Goal: Information Seeking & Learning: Find specific fact

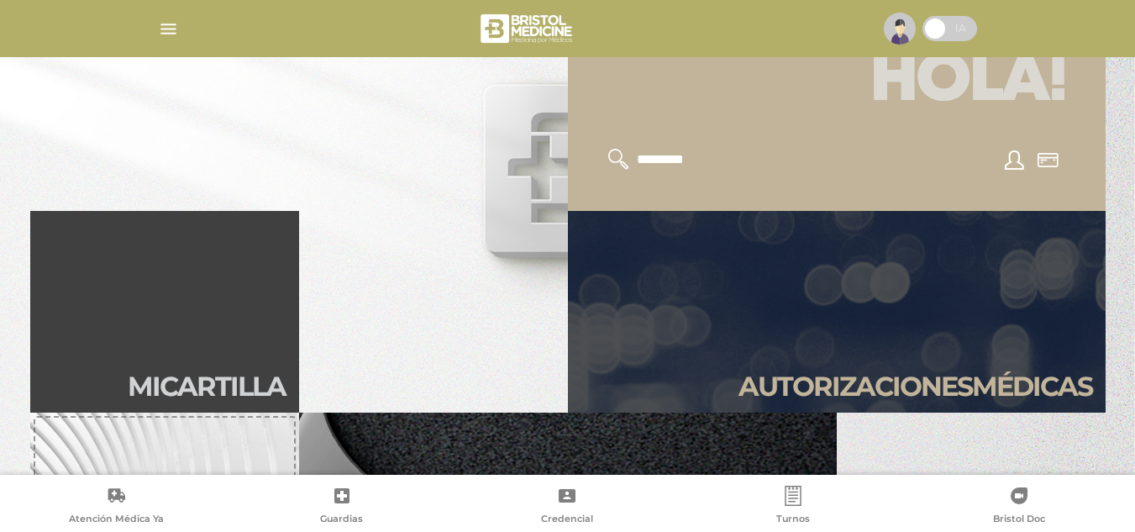
scroll to position [336, 0]
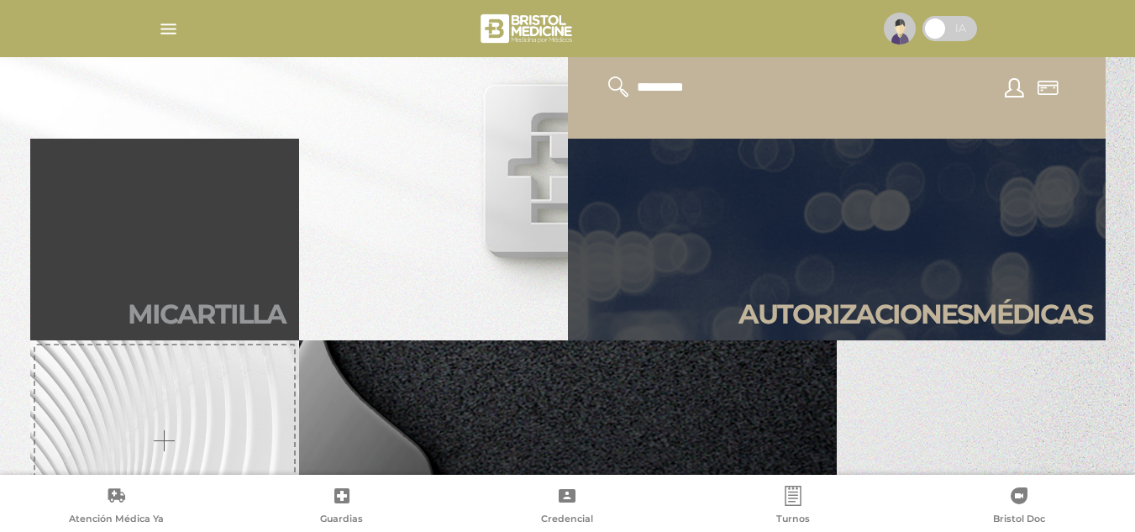
click at [259, 287] on link "Mi car tilla" at bounding box center [164, 240] width 269 height 202
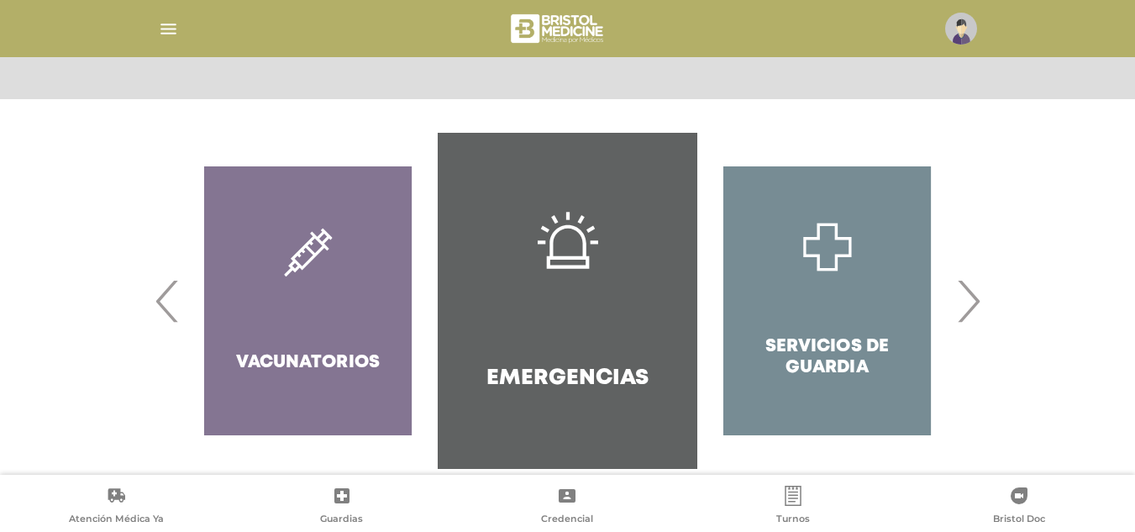
scroll to position [331, 0]
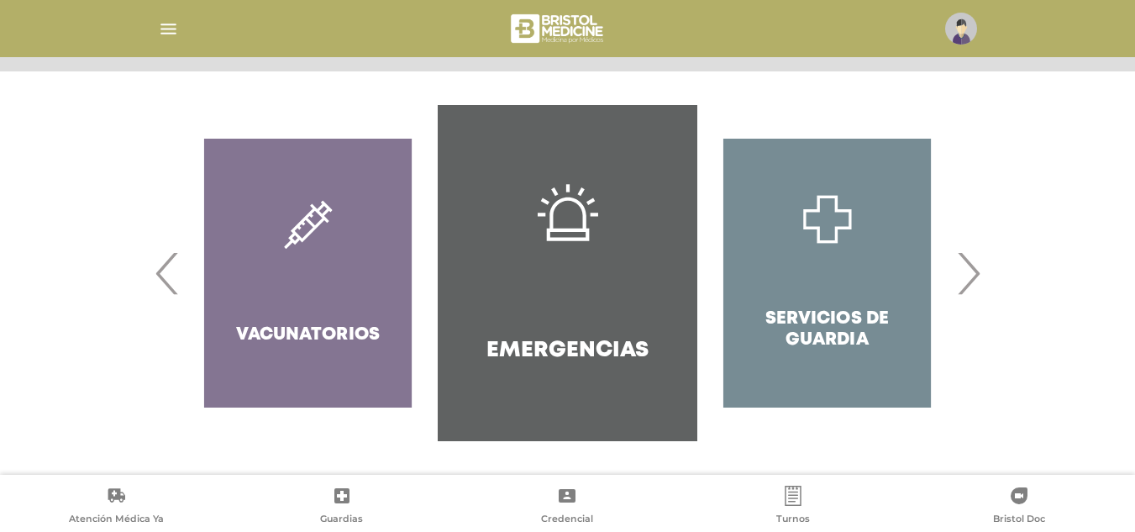
click at [973, 265] on span "›" at bounding box center [968, 273] width 33 height 91
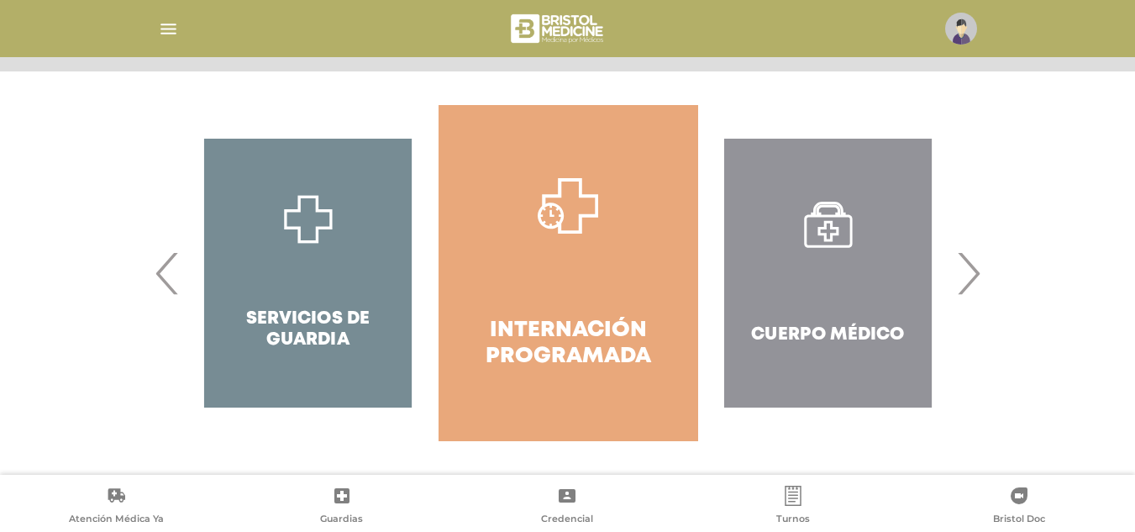
click at [973, 265] on span "›" at bounding box center [968, 273] width 33 height 91
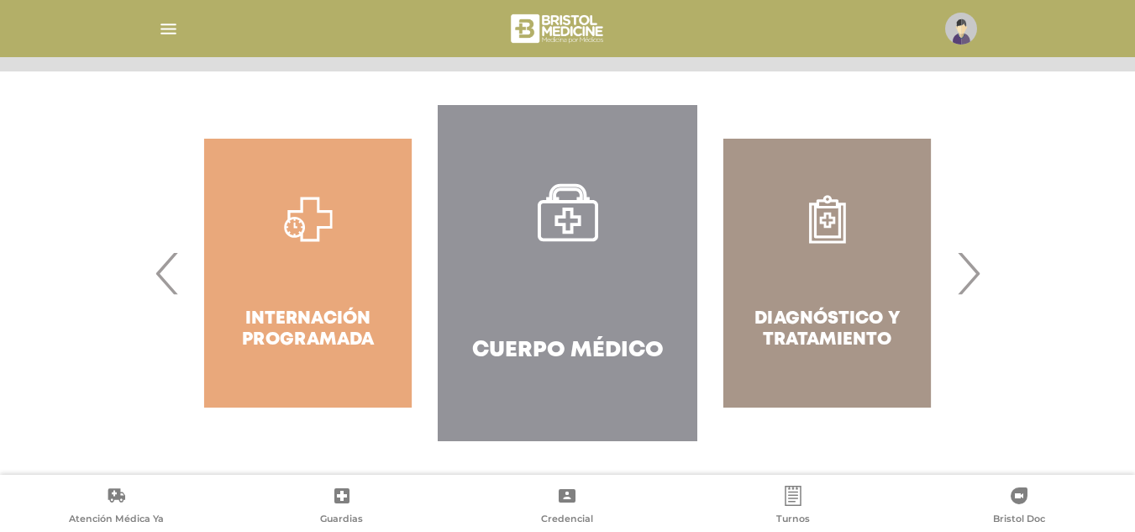
click at [973, 265] on span "›" at bounding box center [968, 273] width 33 height 91
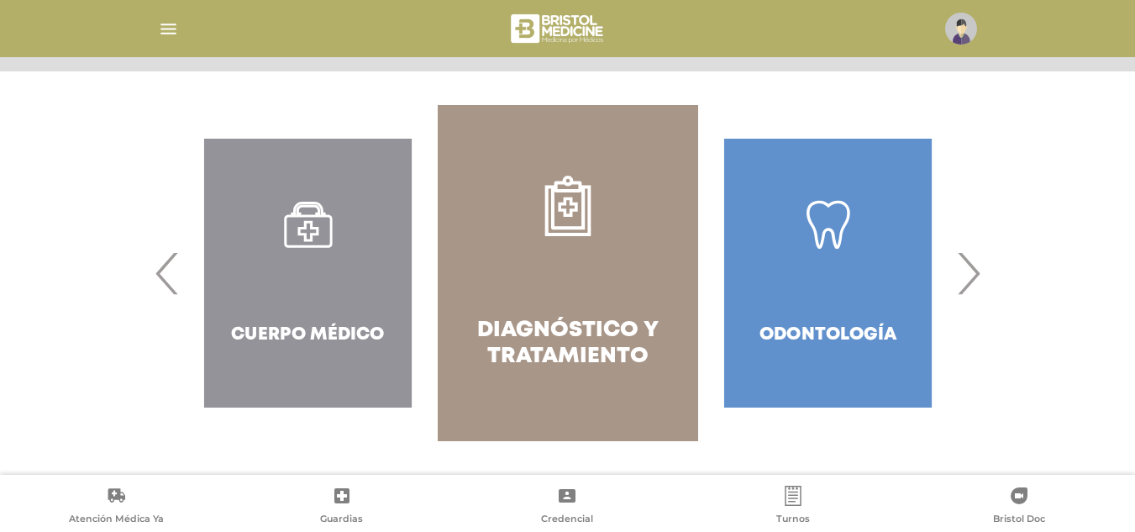
click at [973, 265] on span "›" at bounding box center [968, 273] width 33 height 91
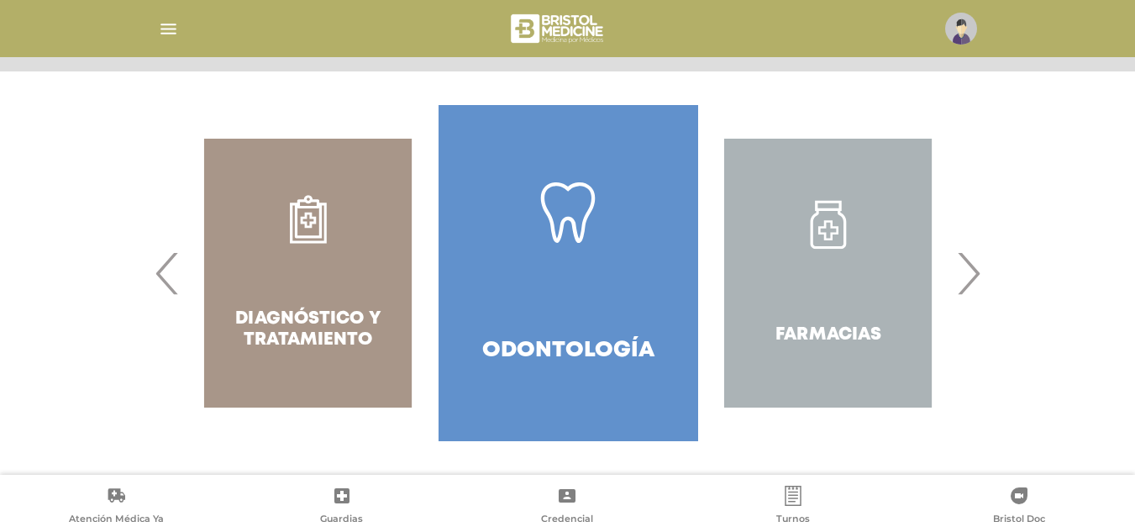
click at [973, 265] on span "›" at bounding box center [968, 273] width 33 height 91
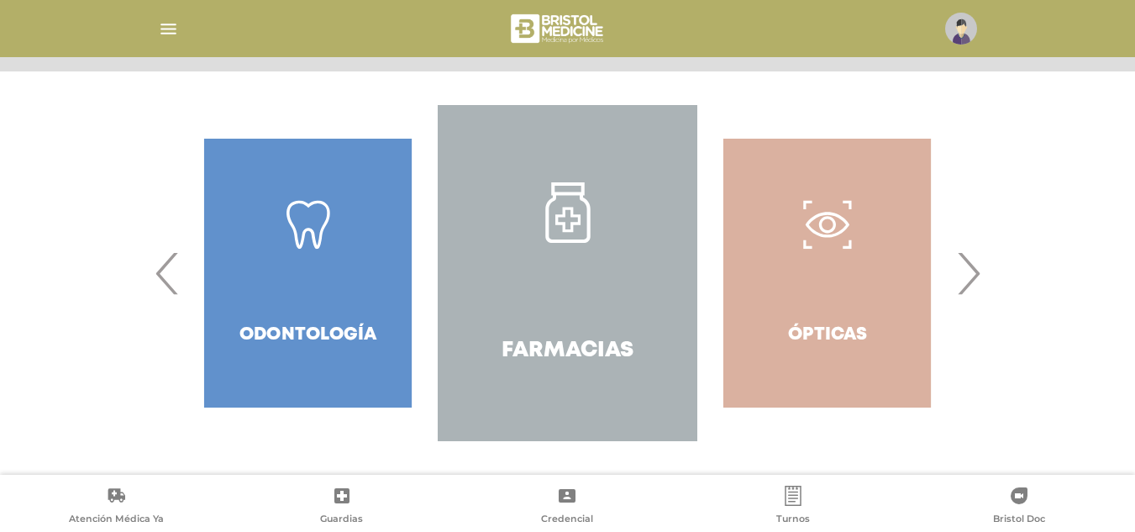
click at [625, 347] on h4 "Farmacias" at bounding box center [568, 351] width 132 height 26
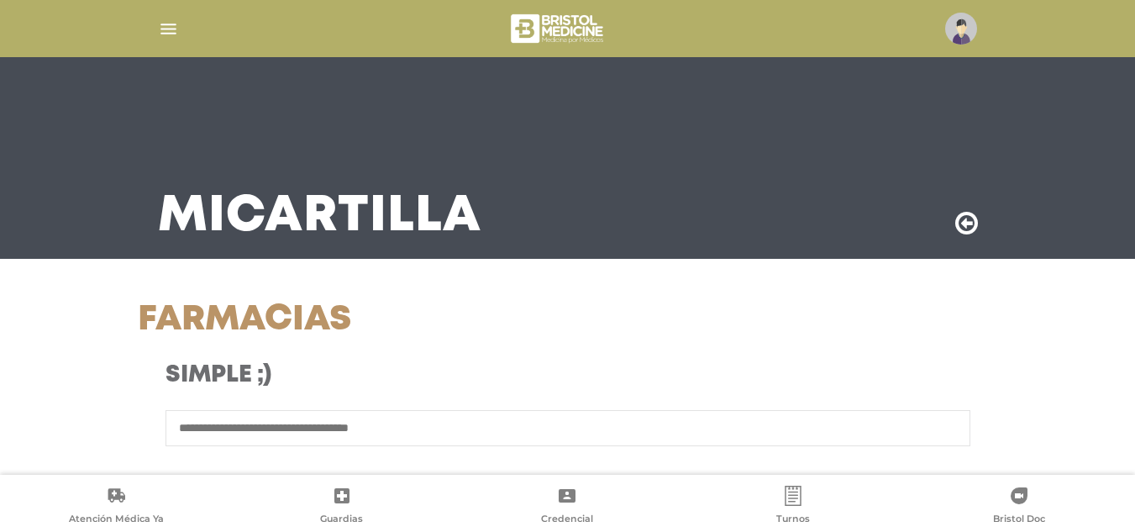
click at [843, 136] on div "Mi Cartilla" at bounding box center [568, 158] width 860 height 202
click at [972, 224] on icon at bounding box center [966, 223] width 23 height 27
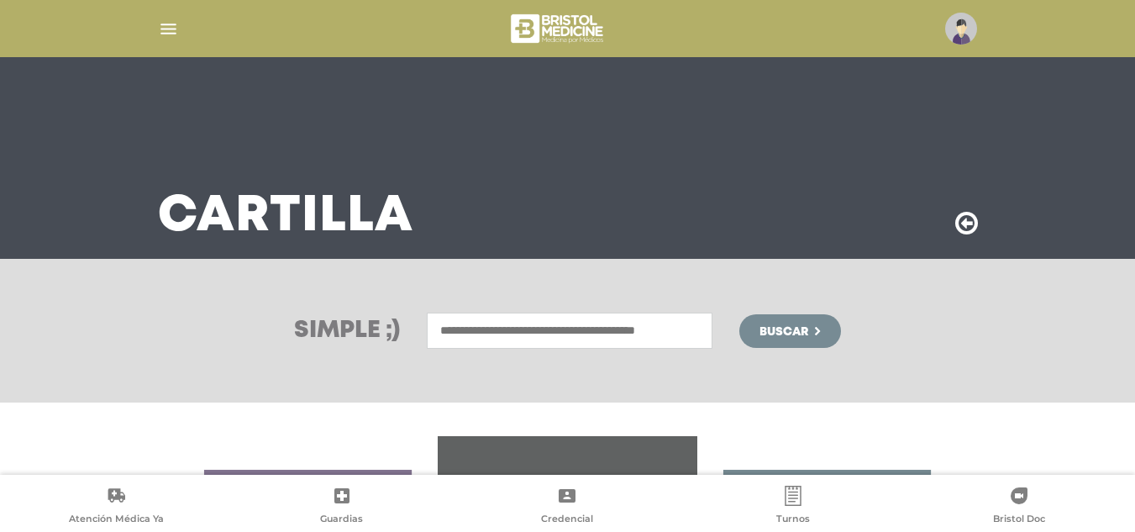
click at [962, 228] on icon at bounding box center [966, 223] width 23 height 27
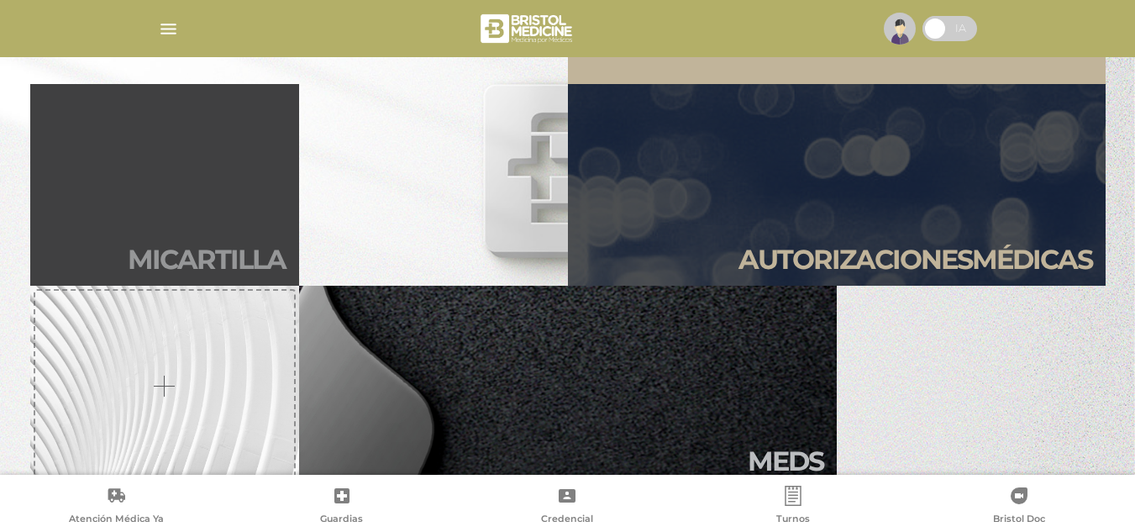
scroll to position [420, 0]
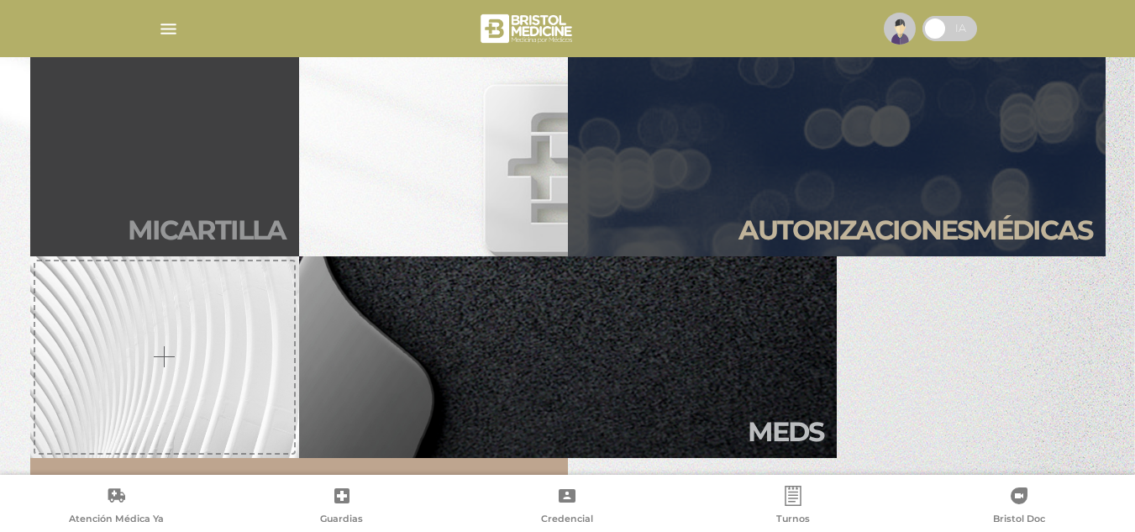
click at [177, 178] on link "Mi car tilla" at bounding box center [164, 156] width 269 height 202
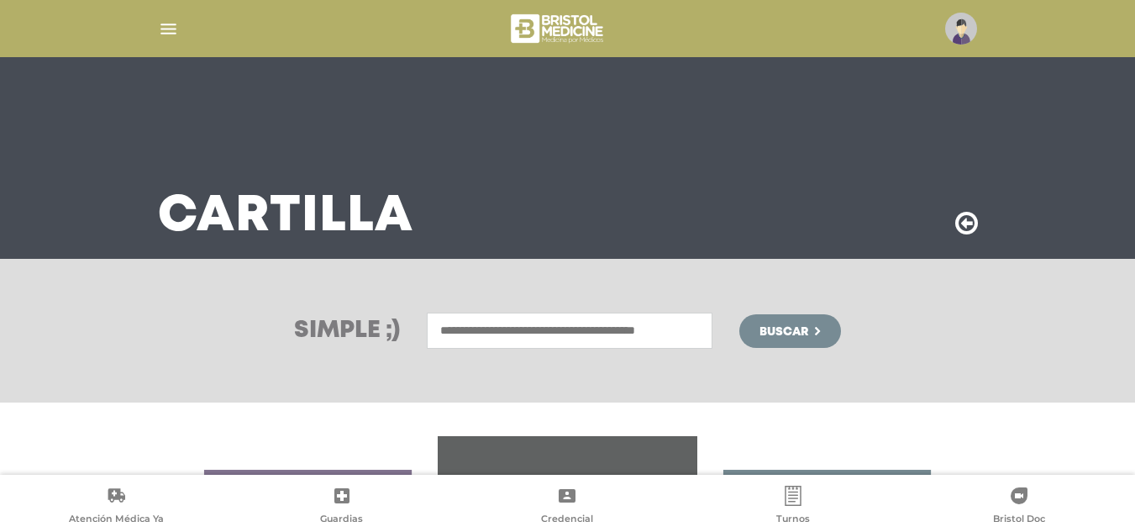
scroll to position [331, 0]
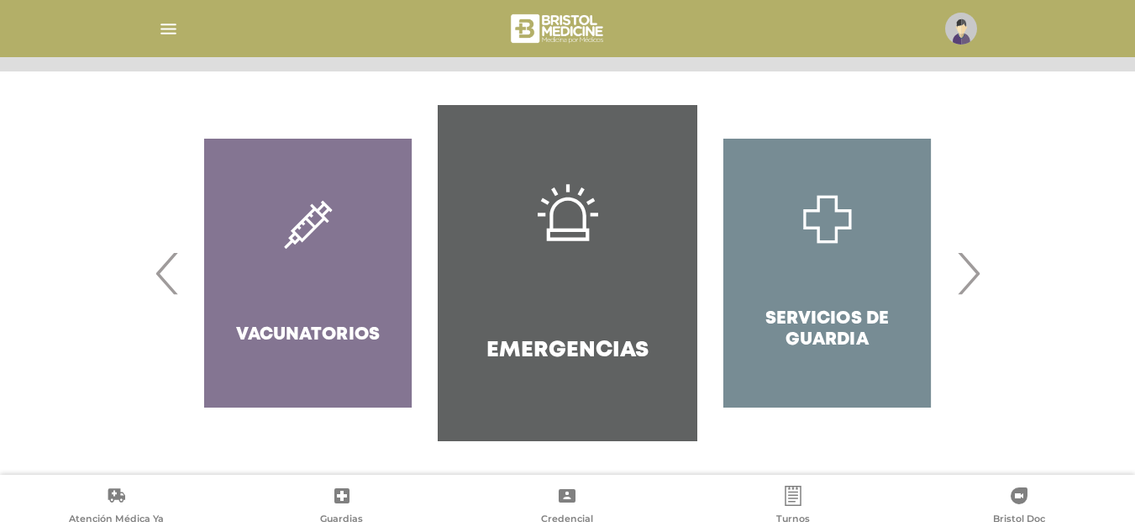
click at [968, 260] on span "›" at bounding box center [968, 273] width 33 height 91
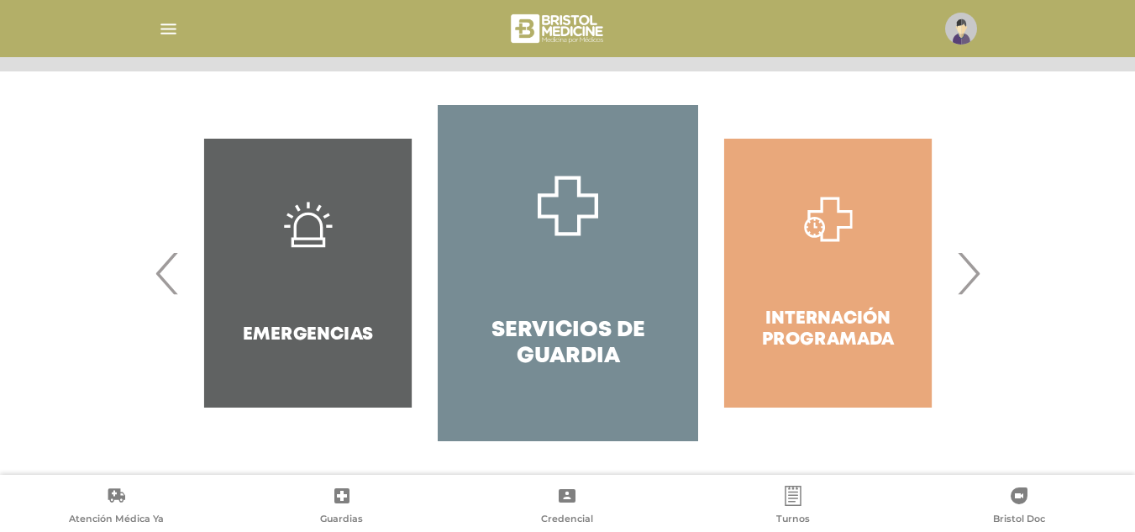
click at [968, 260] on span "›" at bounding box center [968, 273] width 33 height 91
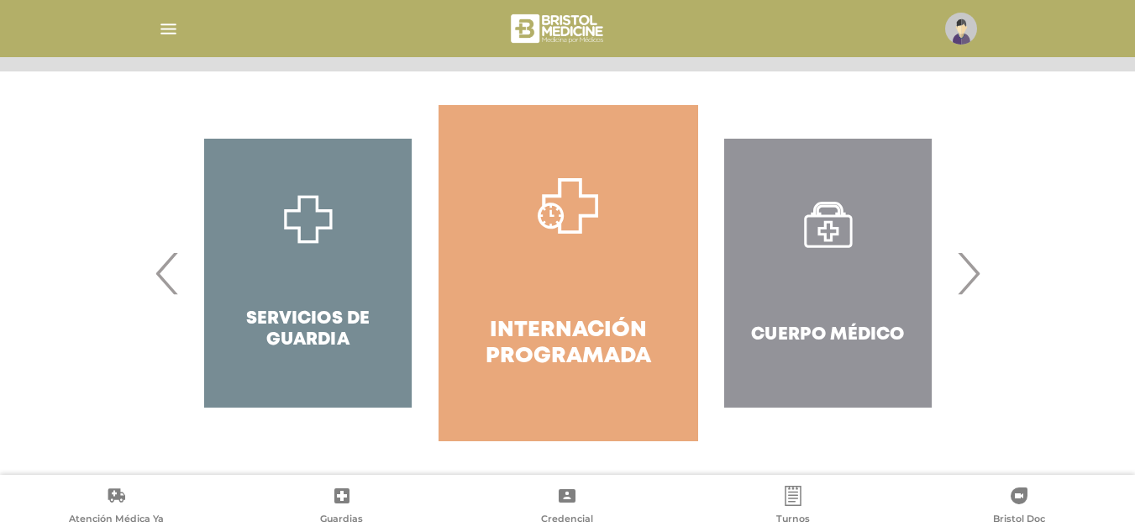
click at [968, 260] on span "›" at bounding box center [968, 273] width 33 height 91
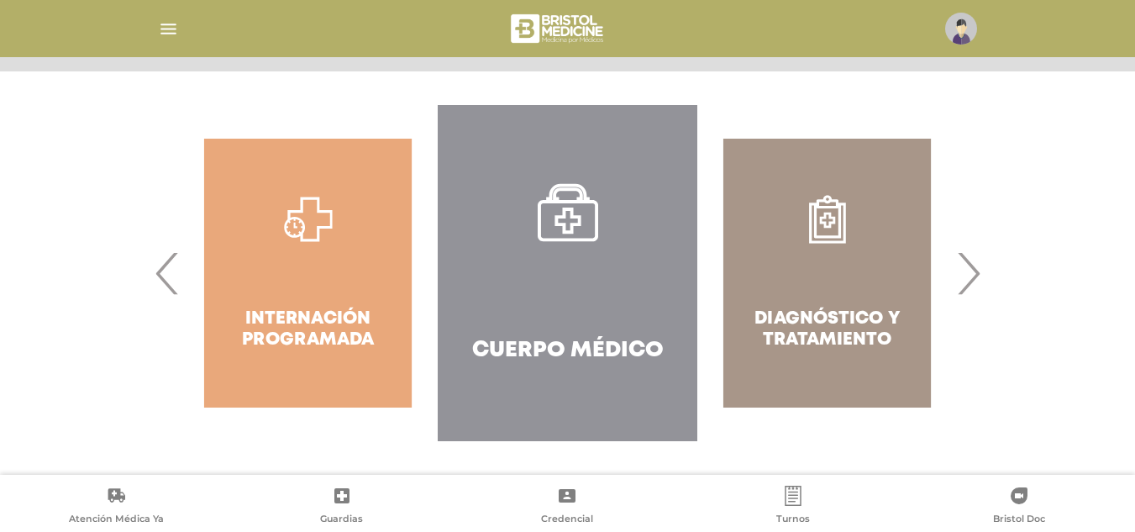
click at [968, 260] on span "›" at bounding box center [968, 273] width 33 height 91
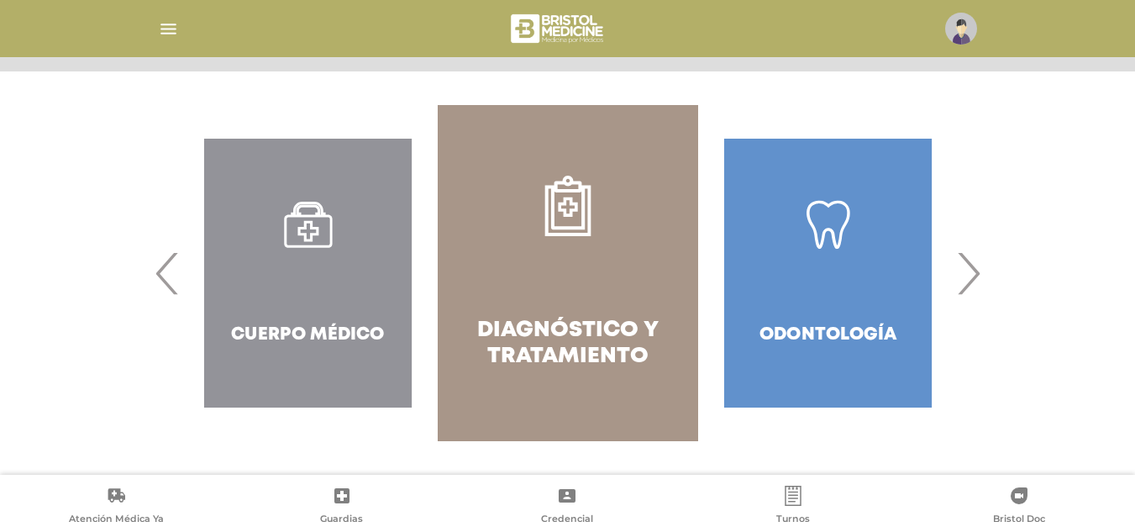
click at [968, 260] on span "›" at bounding box center [968, 273] width 33 height 91
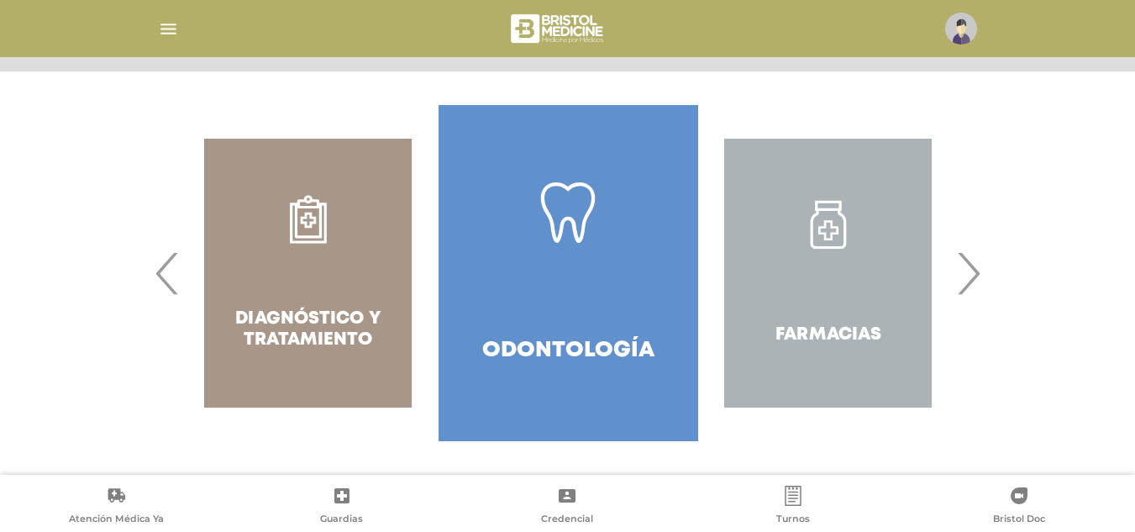
click at [968, 260] on span "›" at bounding box center [968, 273] width 33 height 91
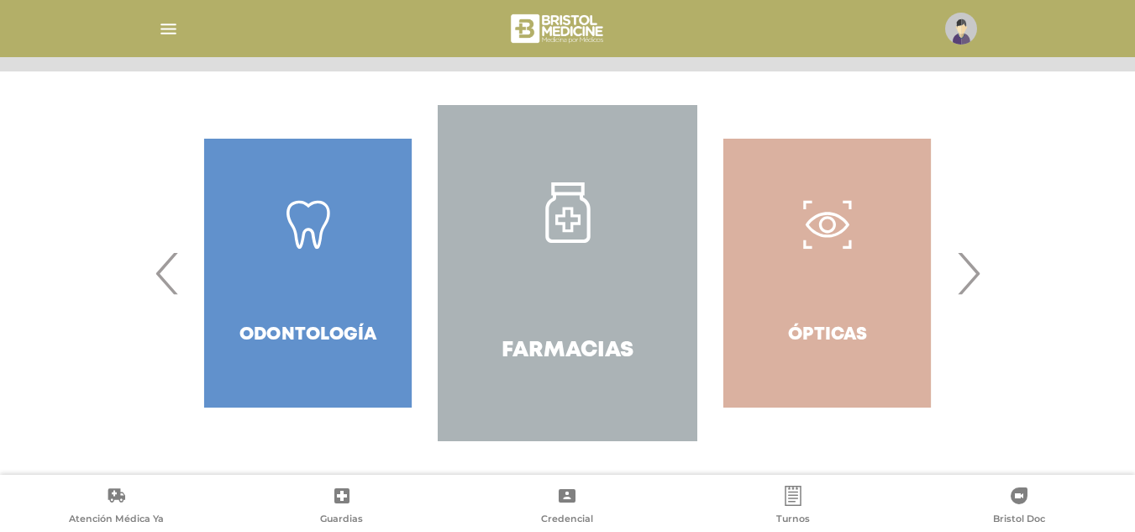
click at [581, 263] on link "Farmacias" at bounding box center [568, 273] width 260 height 336
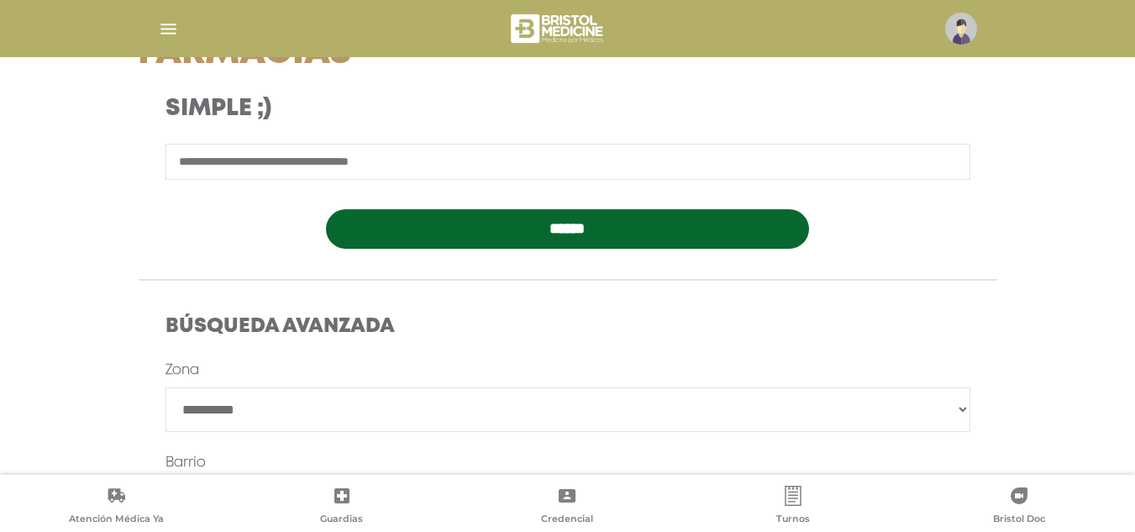
scroll to position [420, 0]
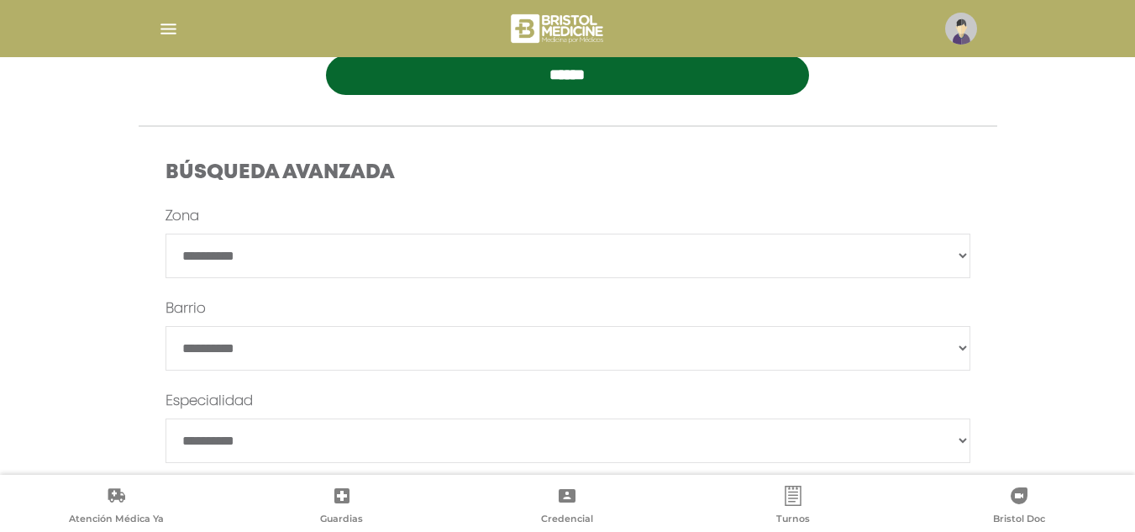
click at [274, 251] on select "**********" at bounding box center [568, 256] width 805 height 45
select select "*********"
click at [166, 234] on select "**********" at bounding box center [568, 256] width 805 height 45
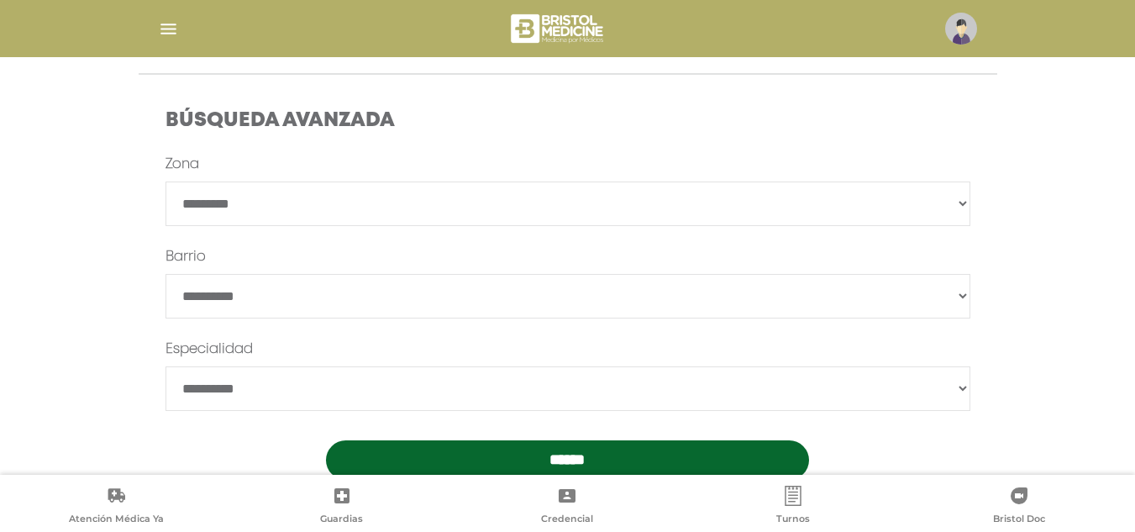
scroll to position [519, 0]
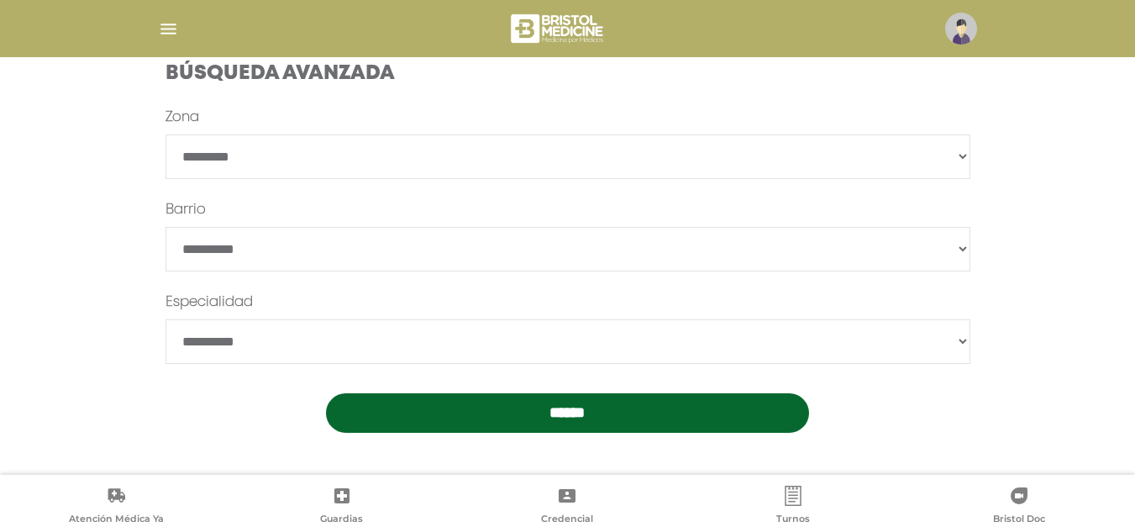
click at [280, 343] on select "**********" at bounding box center [568, 341] width 805 height 45
click at [208, 422] on form "**********" at bounding box center [568, 270] width 805 height 326
click at [510, 430] on input "******" at bounding box center [567, 412] width 483 height 39
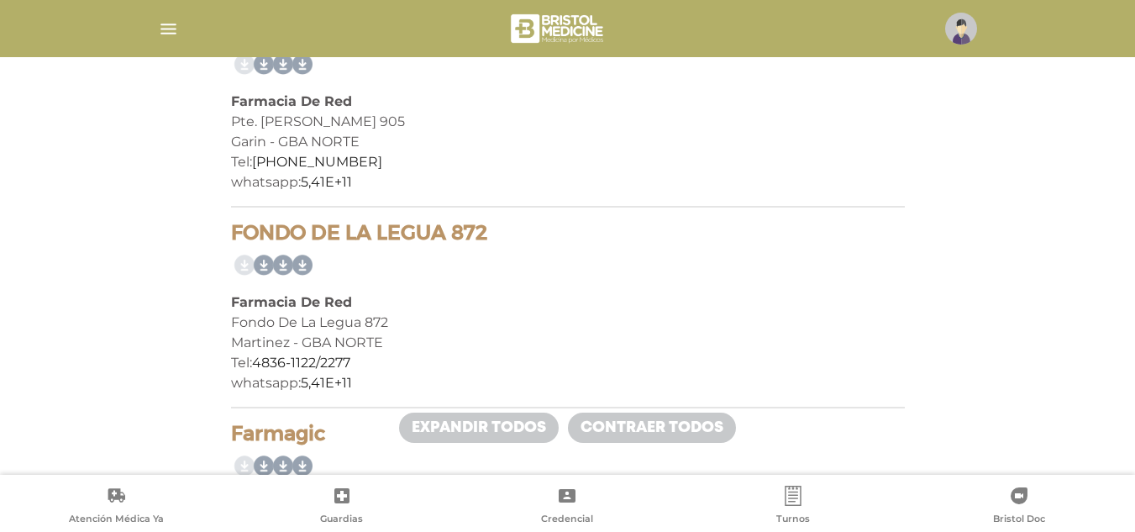
scroll to position [2856, 0]
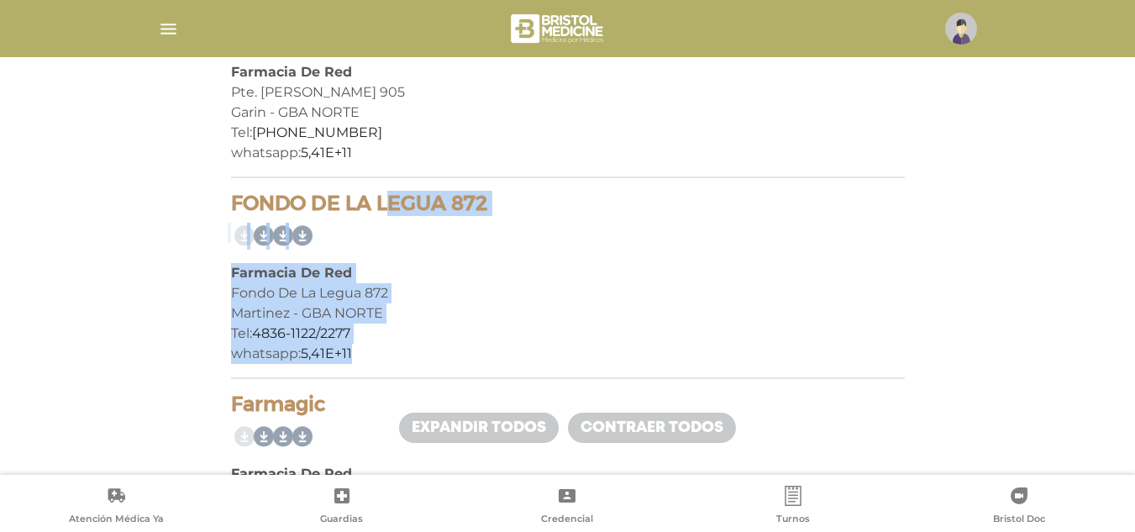
drag, startPoint x: 185, startPoint y: 202, endPoint x: 441, endPoint y: 352, distance: 296.7
copy div "FONDO DE LA LEGUA 872 Farmacia De Red Fondo De La Legua 872 [PERSON_NAME] - GBA…"
drag, startPoint x: 150, startPoint y: 295, endPoint x: 190, endPoint y: 336, distance: 57.0
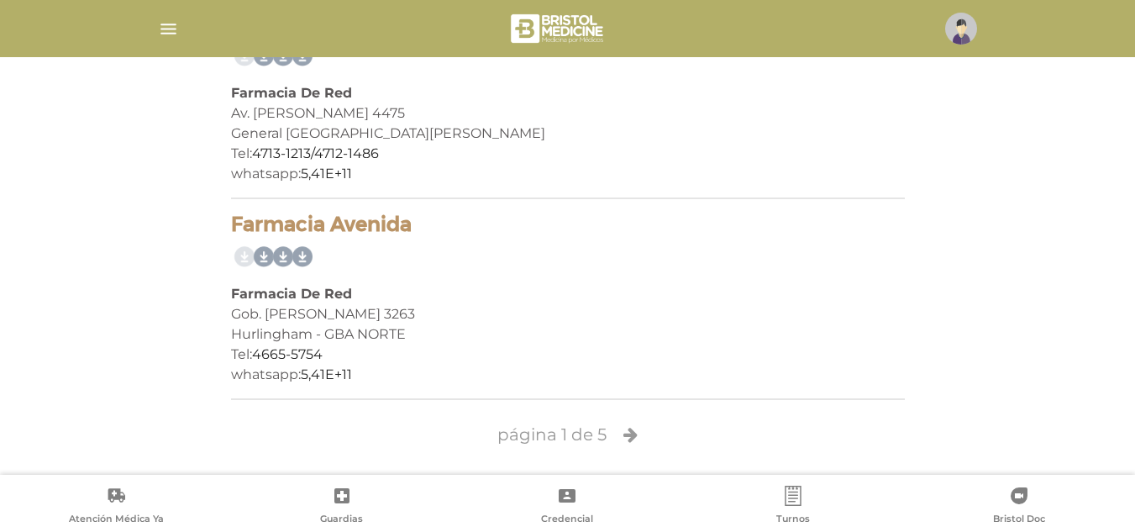
scroll to position [4041, 0]
click at [635, 428] on icon at bounding box center [630, 432] width 14 height 17
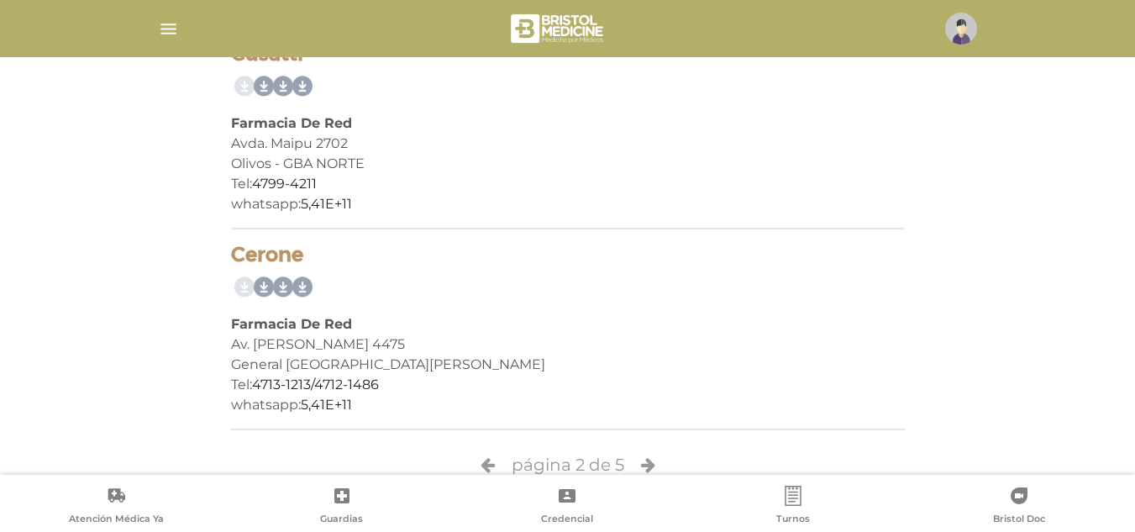
scroll to position [4033, 0]
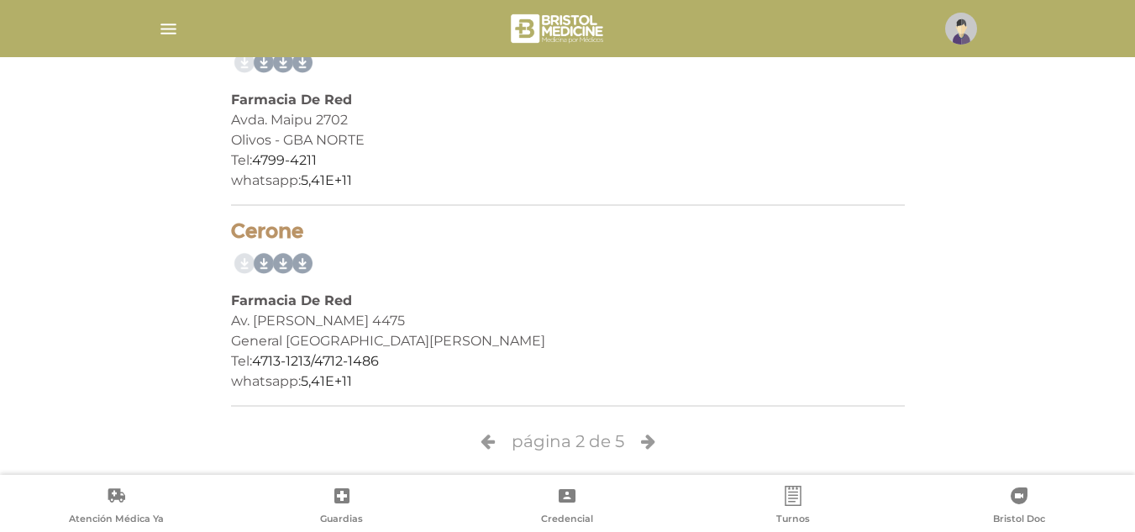
click at [641, 438] on icon at bounding box center [648, 441] width 14 height 17
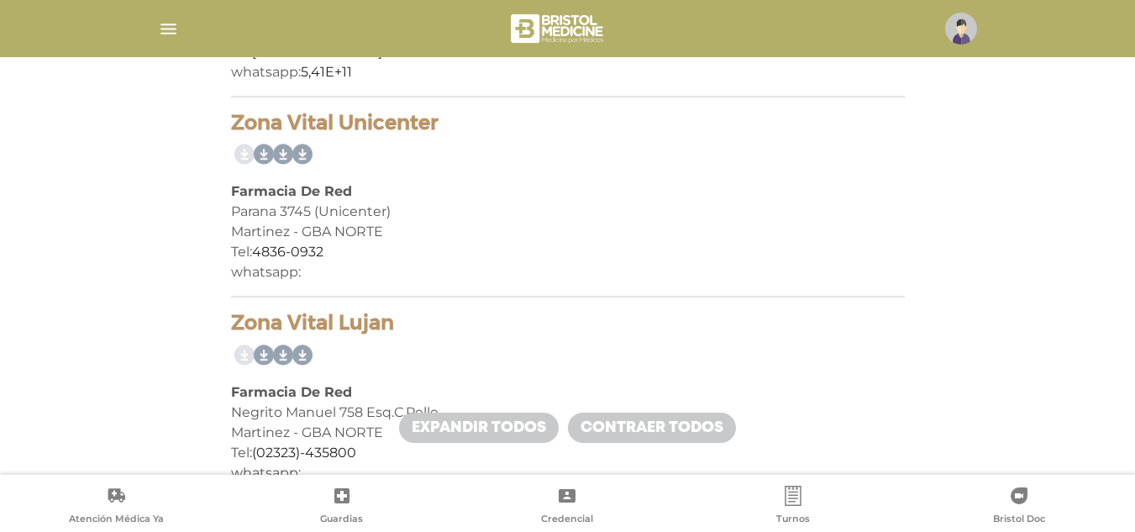
scroll to position [420, 0]
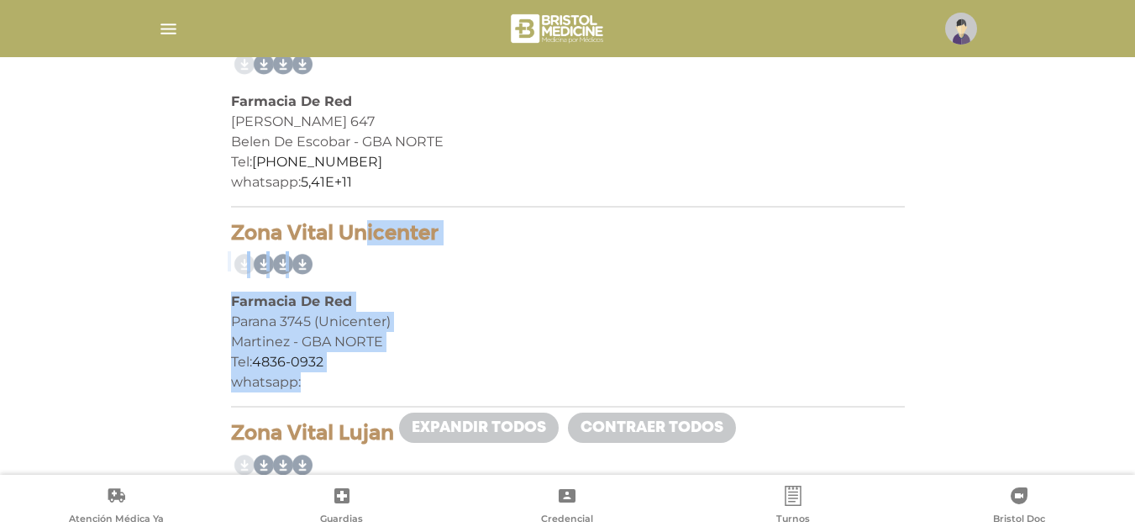
drag, startPoint x: 224, startPoint y: 229, endPoint x: 322, endPoint y: 398, distance: 195.0
copy div "Zona Vital Unicenter Farmacia De Red Parana 3745 (Unicenter) [PERSON_NAME][GEOG…"
drag, startPoint x: 112, startPoint y: 302, endPoint x: 202, endPoint y: 328, distance: 94.6
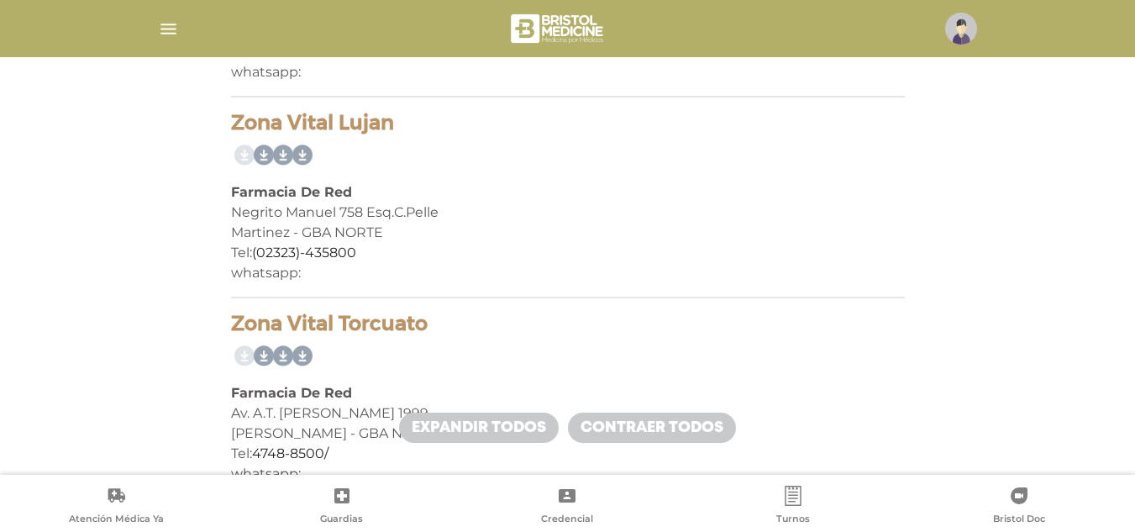
scroll to position [756, 0]
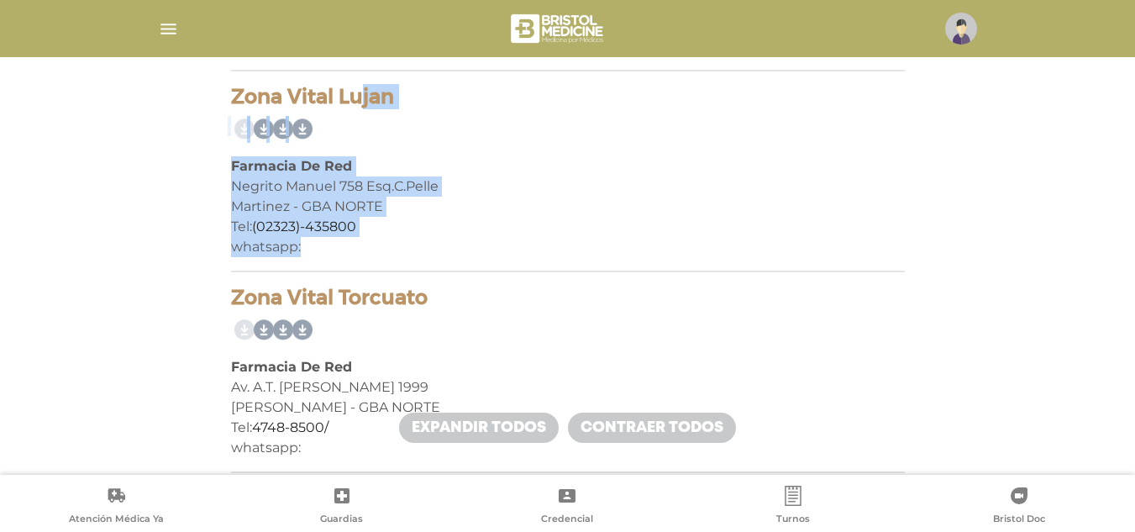
drag, startPoint x: 255, startPoint y: 124, endPoint x: 313, endPoint y: 252, distance: 141.4
drag, startPoint x: 71, startPoint y: 342, endPoint x: 112, endPoint y: 342, distance: 40.3
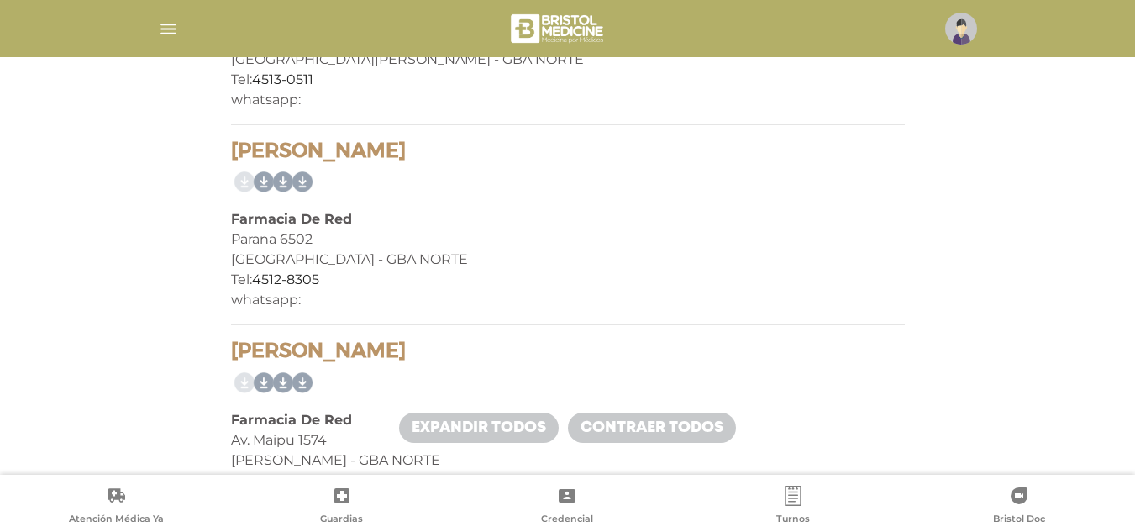
scroll to position [1512, 0]
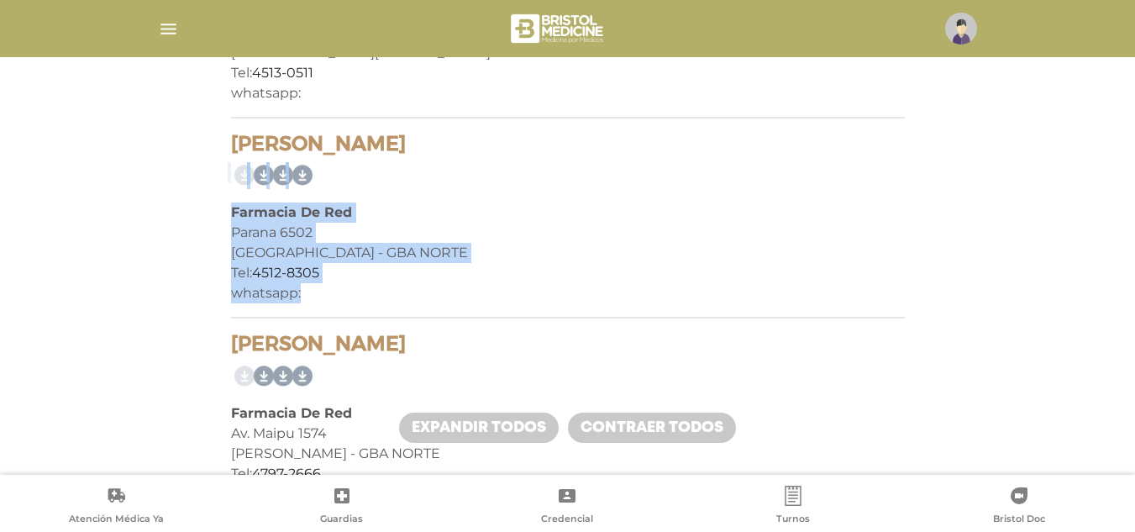
drag, startPoint x: 213, startPoint y: 154, endPoint x: 324, endPoint y: 304, distance: 186.9
copy div "[PERSON_NAME] Farmacia [STREET_ADDRESS] Tel: [PHONE_NUMBER] whatsapp:"
drag, startPoint x: 103, startPoint y: 383, endPoint x: 148, endPoint y: 397, distance: 46.8
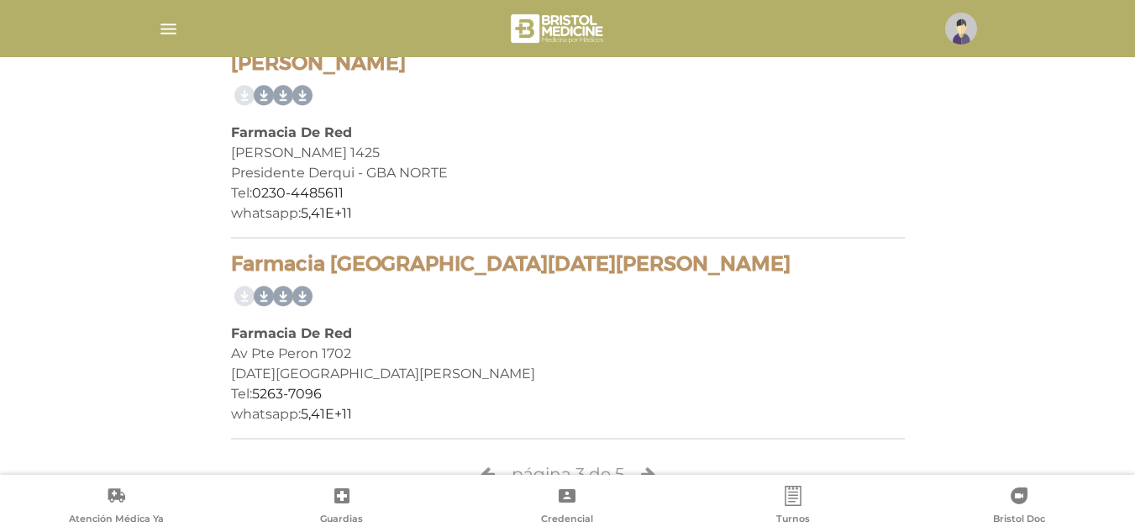
scroll to position [4242, 0]
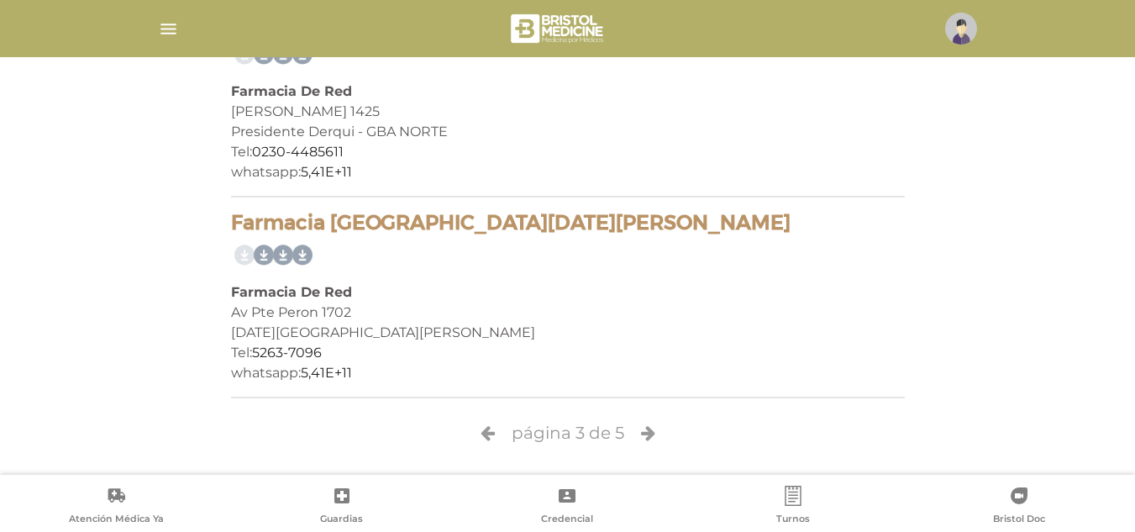
drag, startPoint x: 358, startPoint y: 431, endPoint x: 418, endPoint y: 442, distance: 61.5
click at [358, 431] on form "página 3 de 5" at bounding box center [568, 433] width 674 height 42
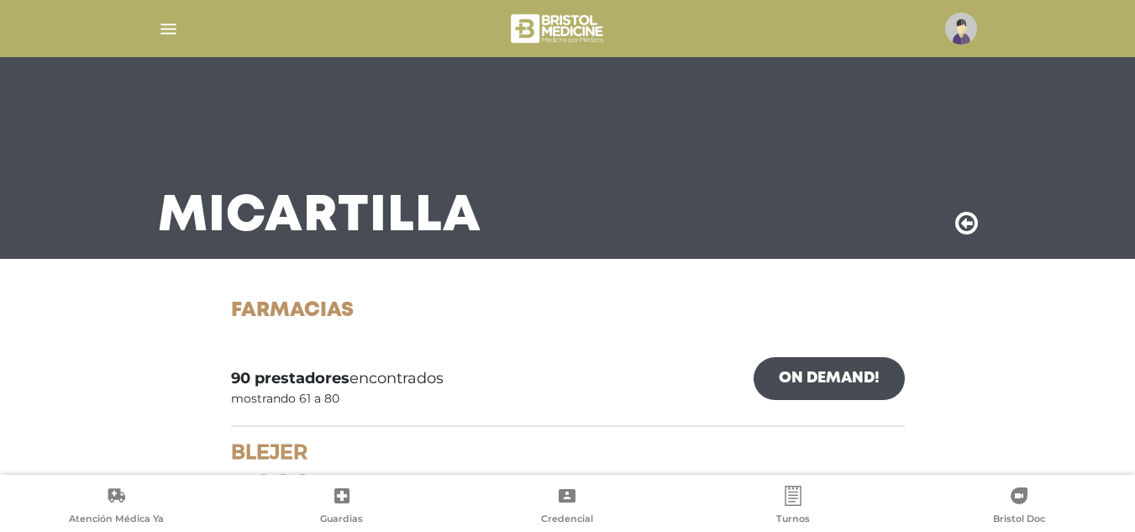
click at [513, 316] on h1 "Farmacias" at bounding box center [568, 311] width 674 height 24
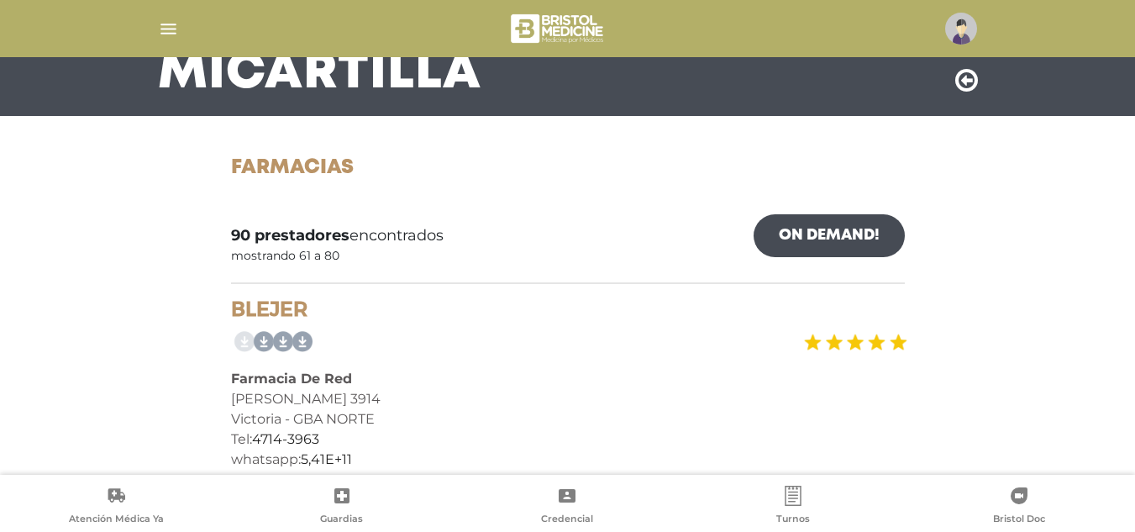
scroll to position [252, 0]
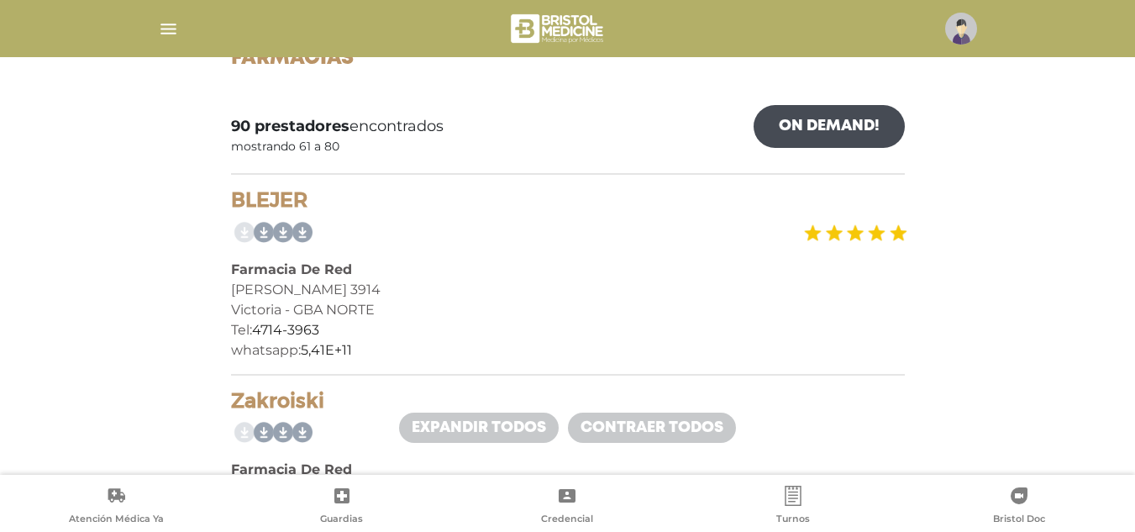
click at [563, 268] on div "Farmacia De Red" at bounding box center [568, 270] width 674 height 20
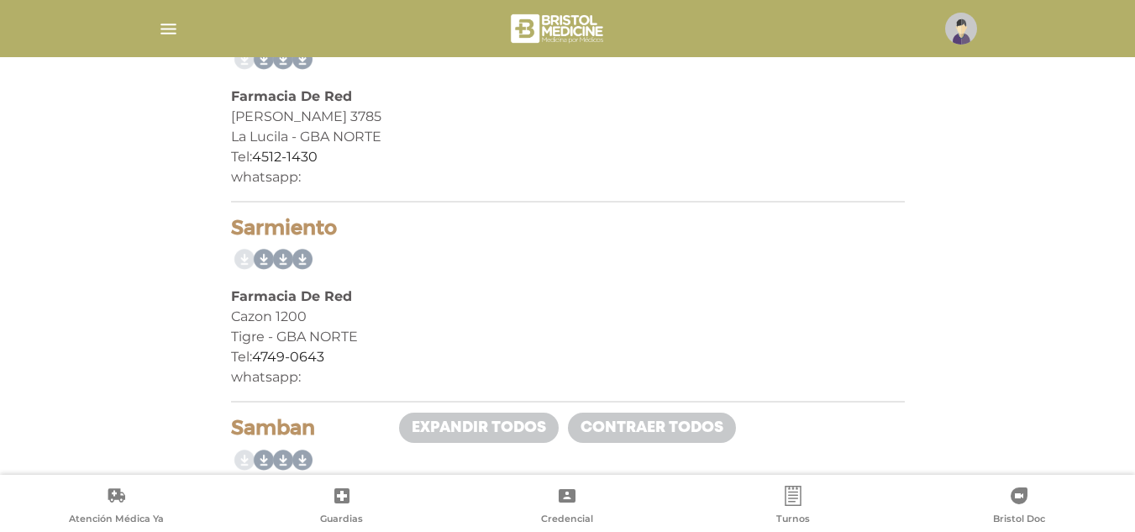
scroll to position [1512, 0]
